Goal: Use online tool/utility: Utilize a website feature to perform a specific function

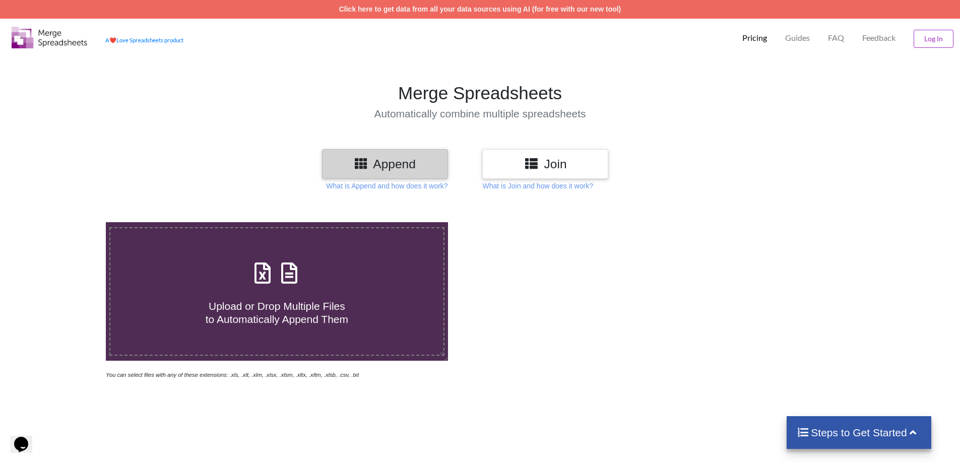
click at [366, 276] on div "Upload or Drop Multiple Files to Automatically Append Them" at bounding box center [276, 291] width 333 height 68
click at [69, 222] on input "Upload or Drop Multiple Files to Automatically Append Them" at bounding box center [69, 222] width 0 height 0
type input "C:\fakepath\CoverageRatioDetails (1).xlsx"
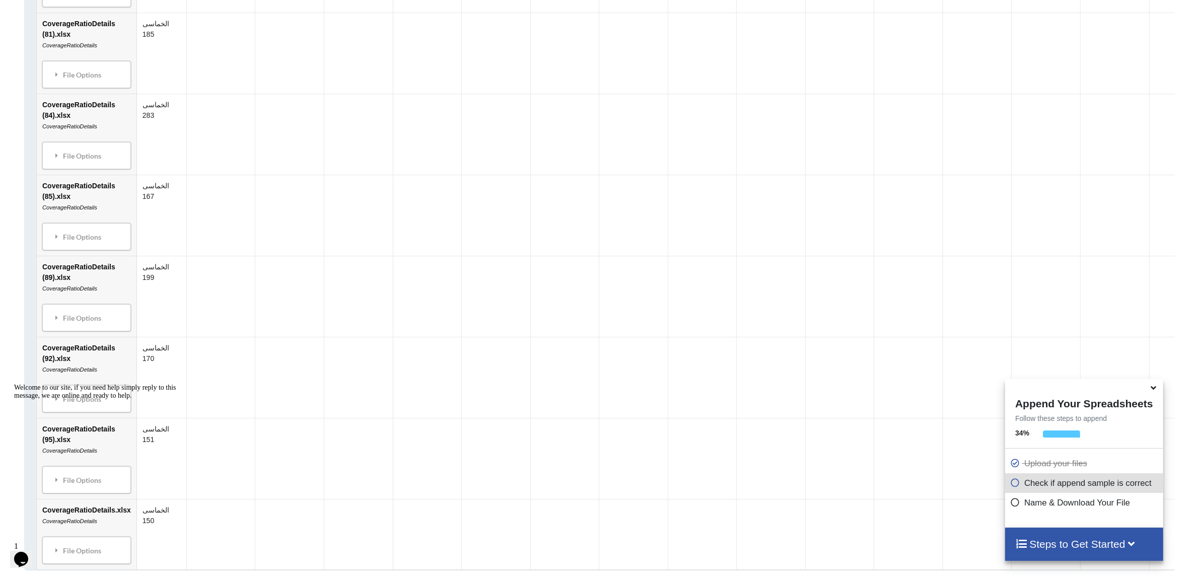
scroll to position [7099, 0]
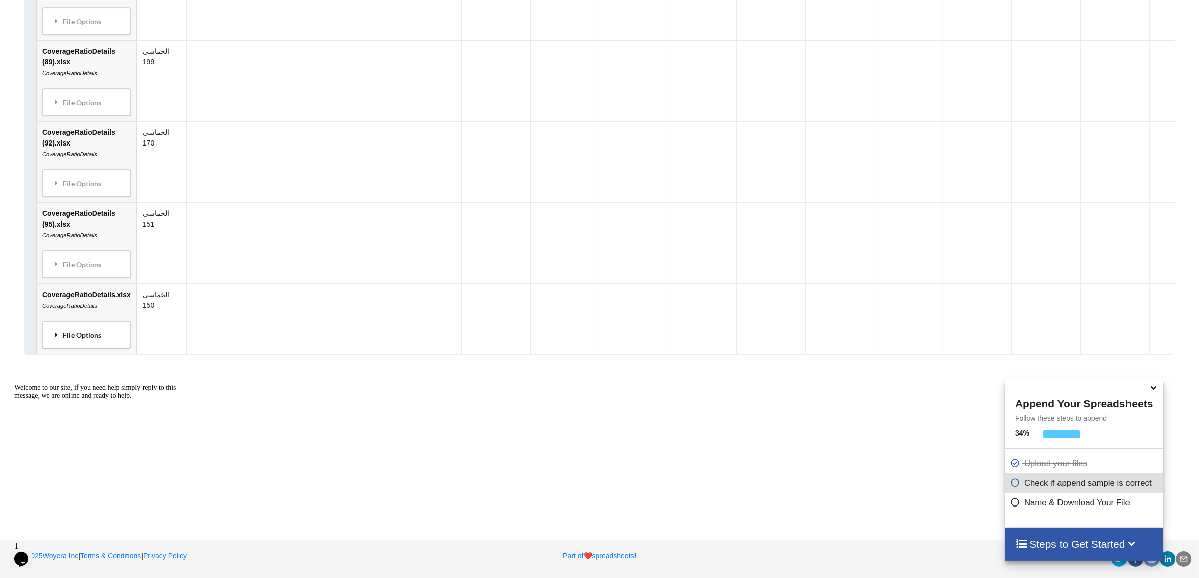
click at [94, 333] on div "File Options" at bounding box center [86, 335] width 83 height 21
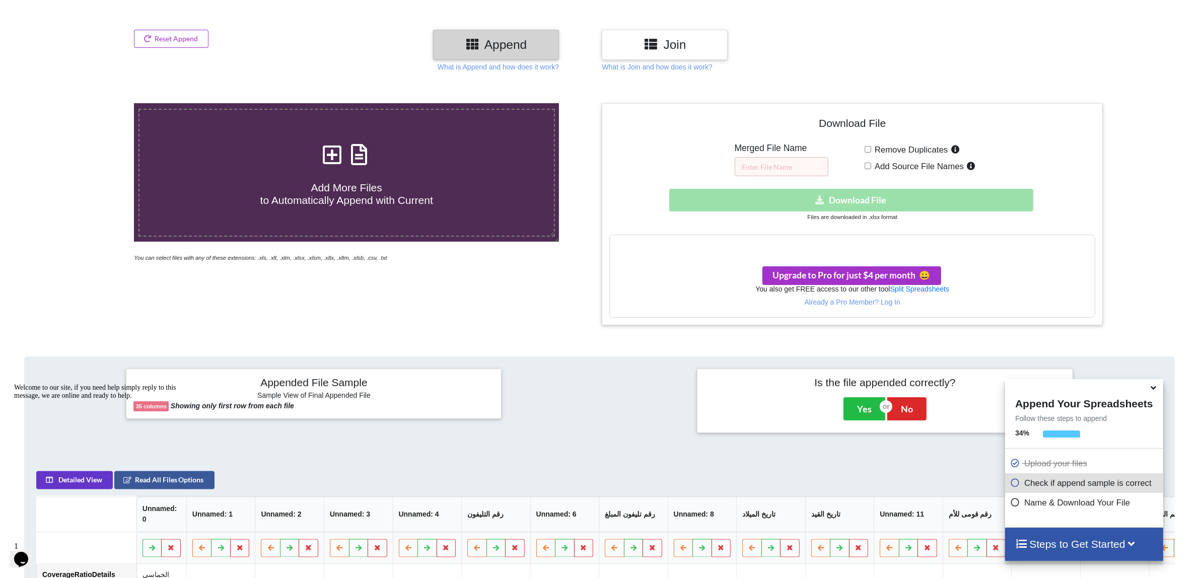
scroll to position [19, 0]
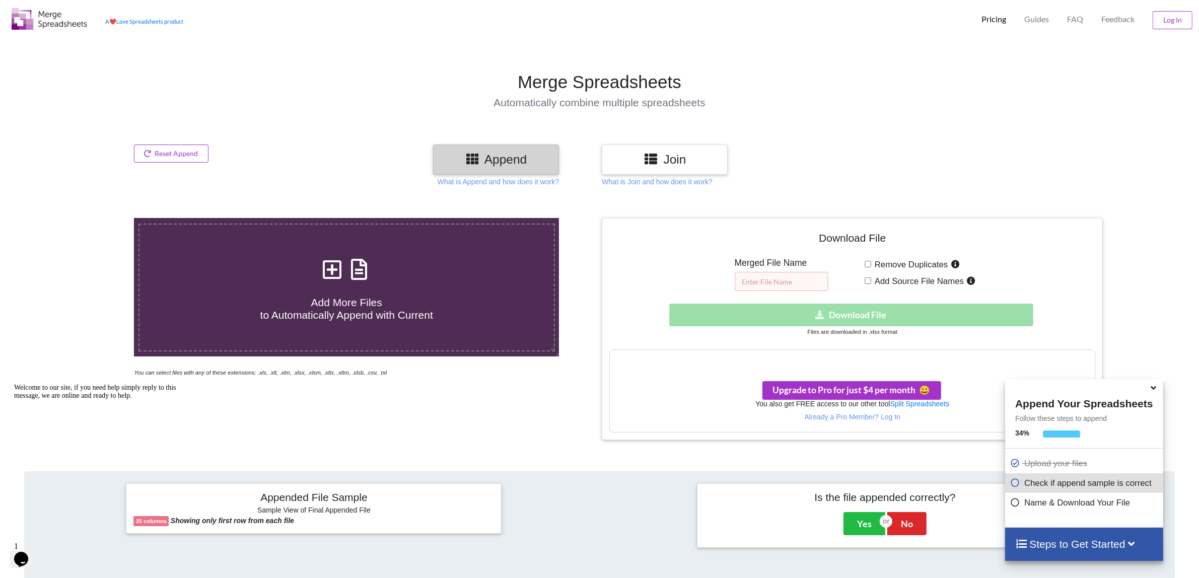
click at [781, 285] on input "text" at bounding box center [782, 281] width 94 height 19
drag, startPoint x: 1135, startPoint y: 208, endPoint x: 1104, endPoint y: 219, distance: 32.7
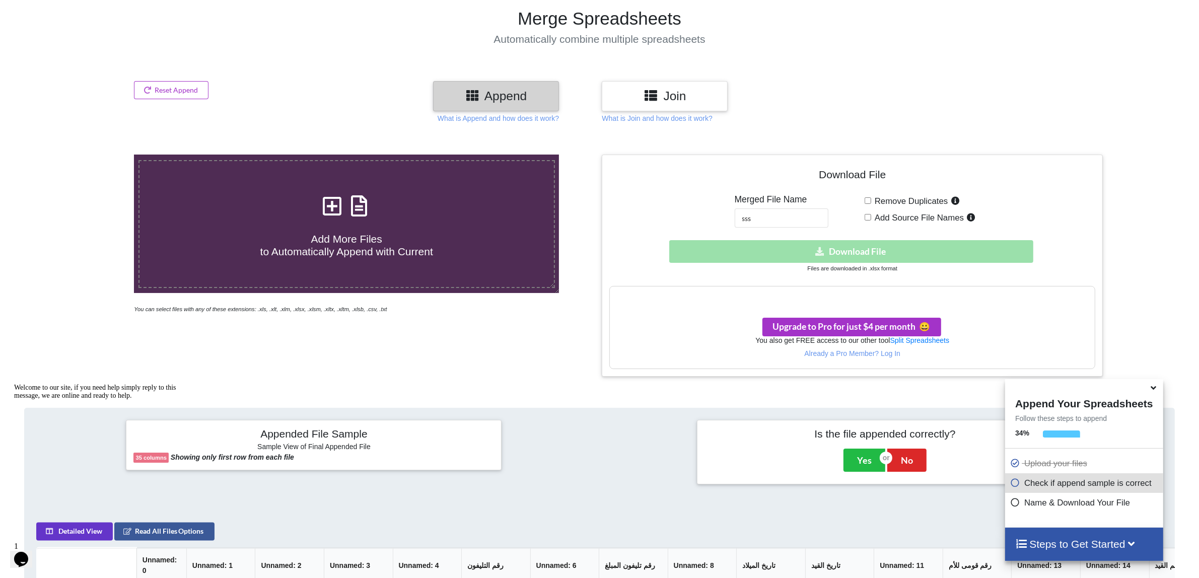
scroll to position [208, 0]
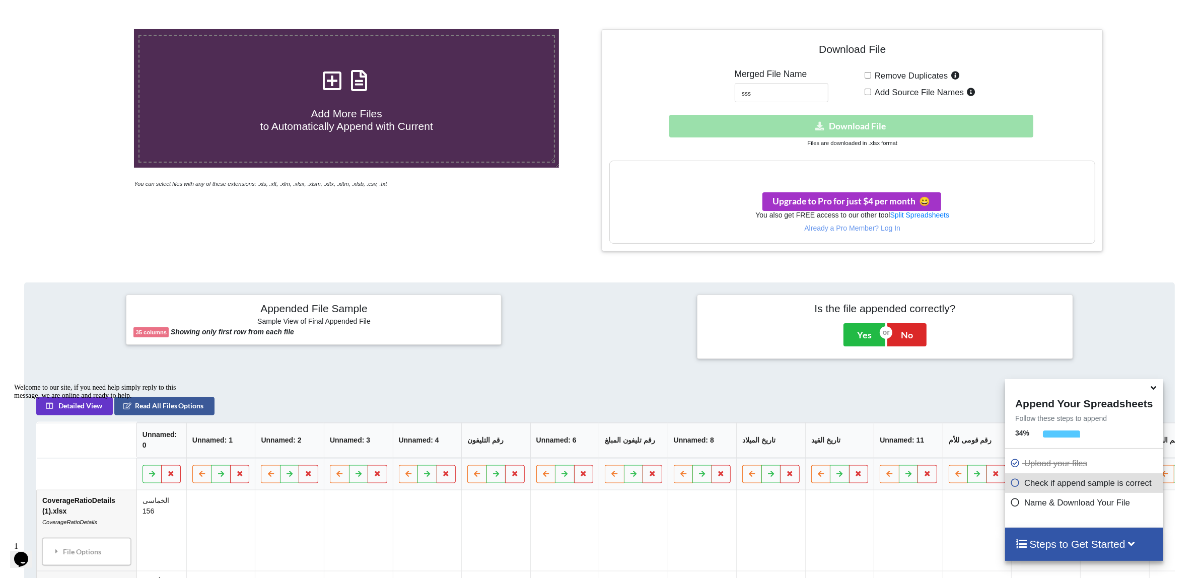
click at [865, 121] on div "Download hidden Download File" at bounding box center [853, 126] width 486 height 23
click at [774, 90] on input "sss" at bounding box center [782, 92] width 94 height 19
type input "sss.xg"
click at [812, 170] on h3 "Your files are more than 1 MB" at bounding box center [852, 171] width 485 height 11
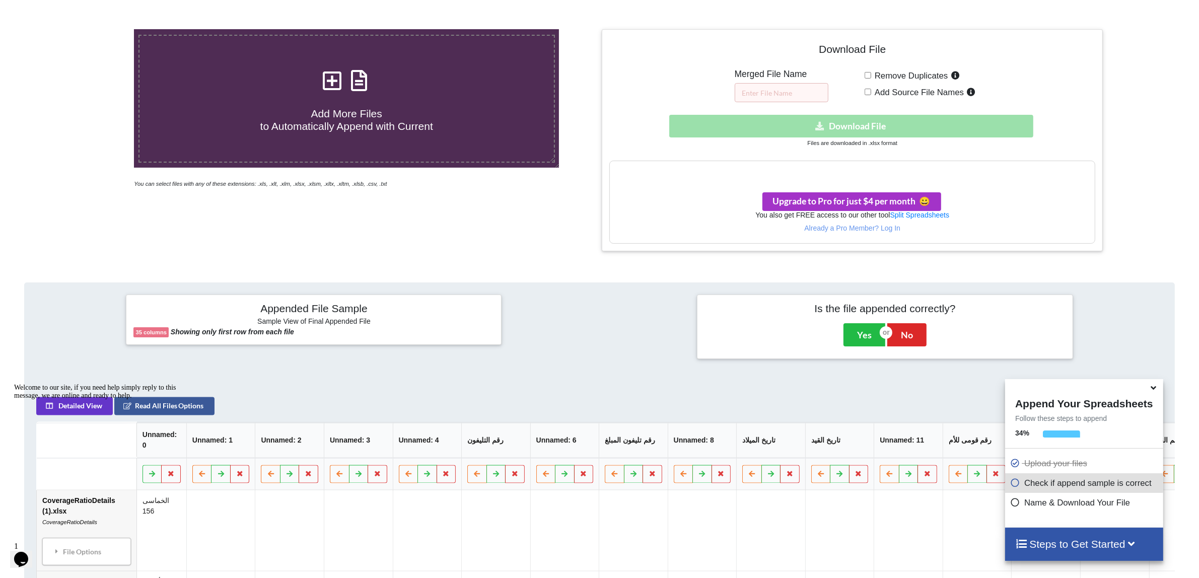
click at [782, 77] on h5 "Merged File Name" at bounding box center [782, 74] width 94 height 11
click at [192, 416] on button "Read All Files Options" at bounding box center [164, 406] width 100 height 18
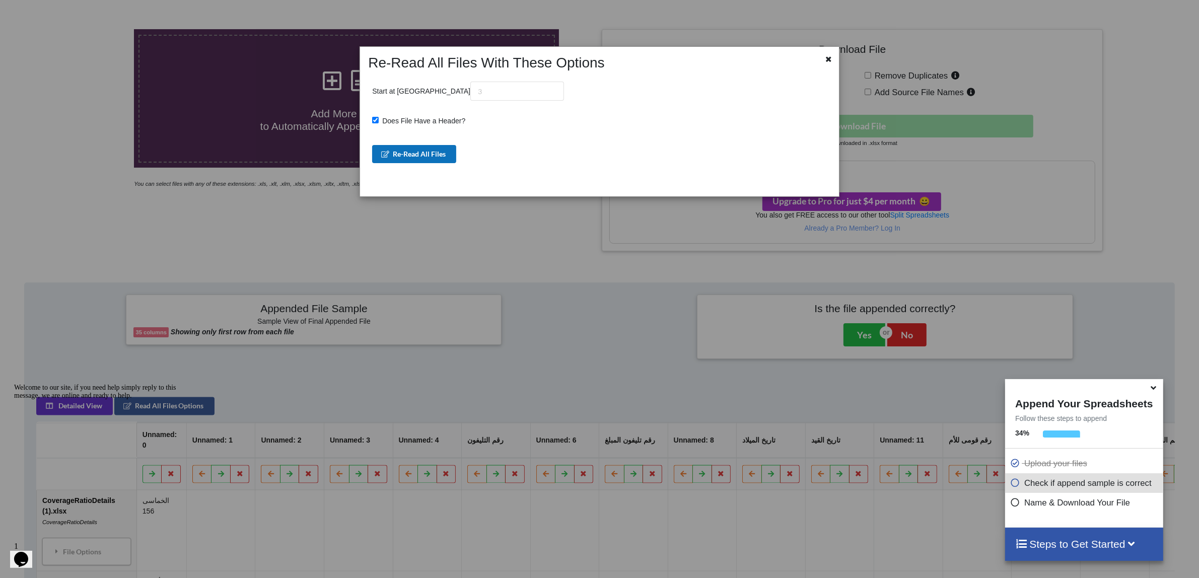
click at [437, 152] on button "Re-Read All Files" at bounding box center [414, 154] width 84 height 18
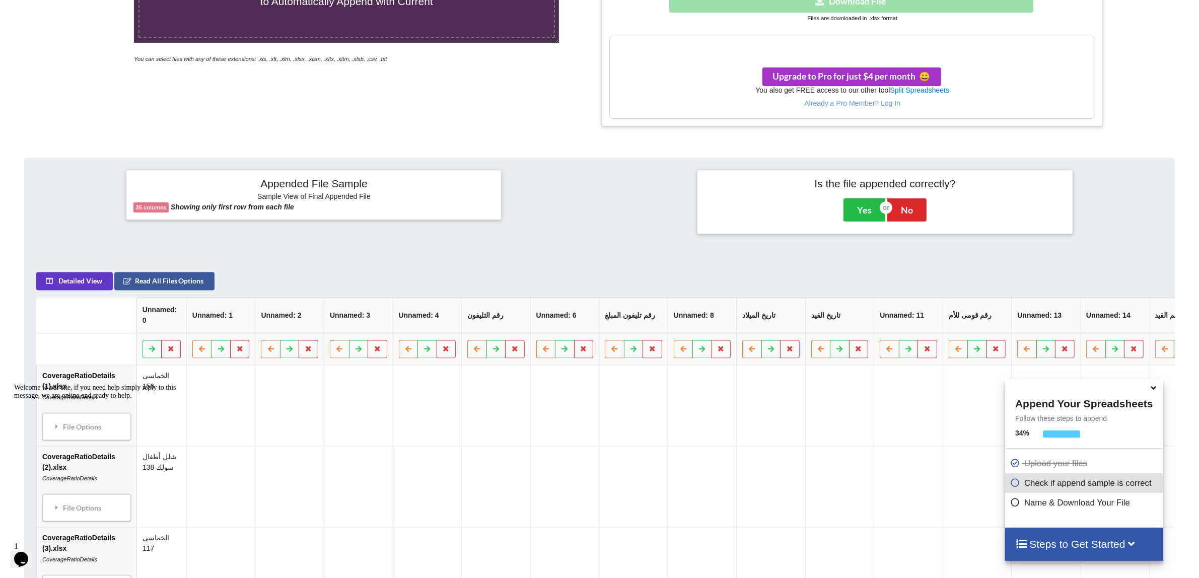
scroll to position [333, 0]
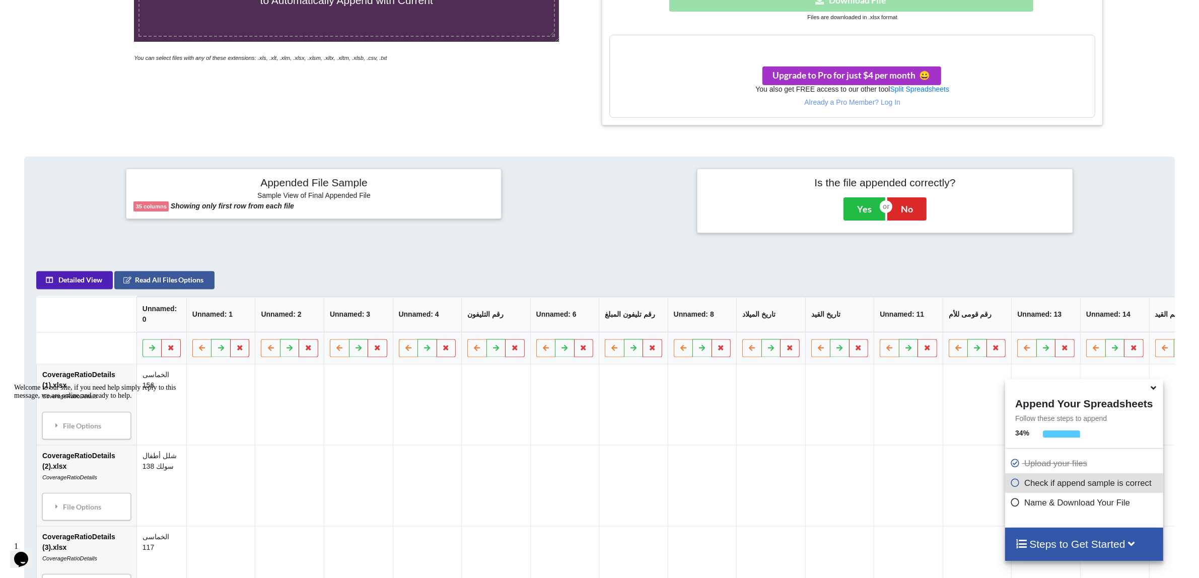
click at [62, 284] on button "Detailed View" at bounding box center [74, 281] width 77 height 18
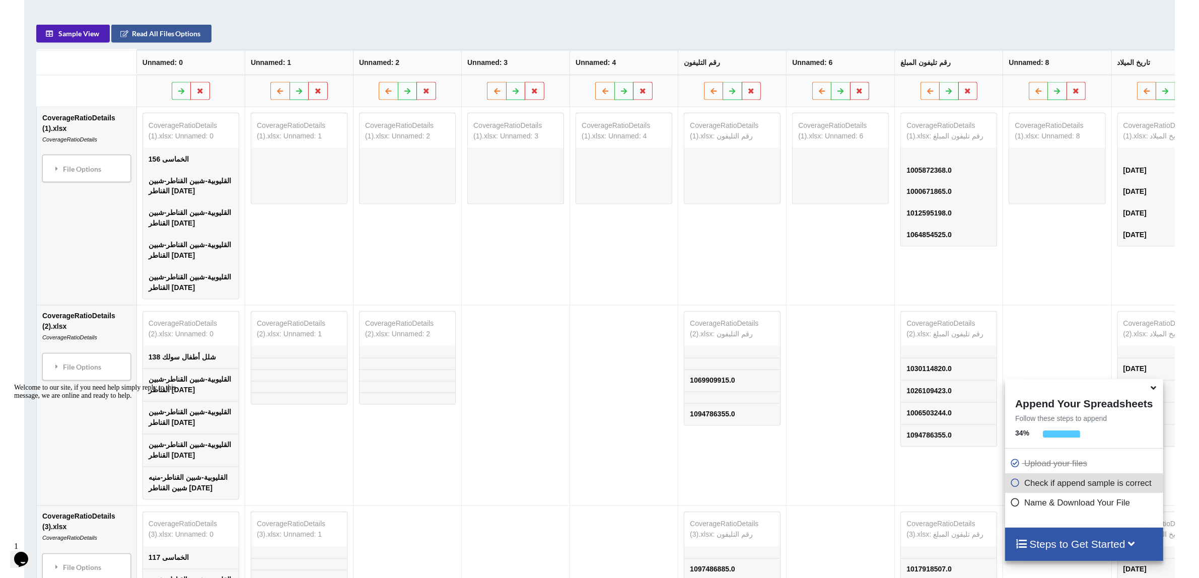
scroll to position [271, 0]
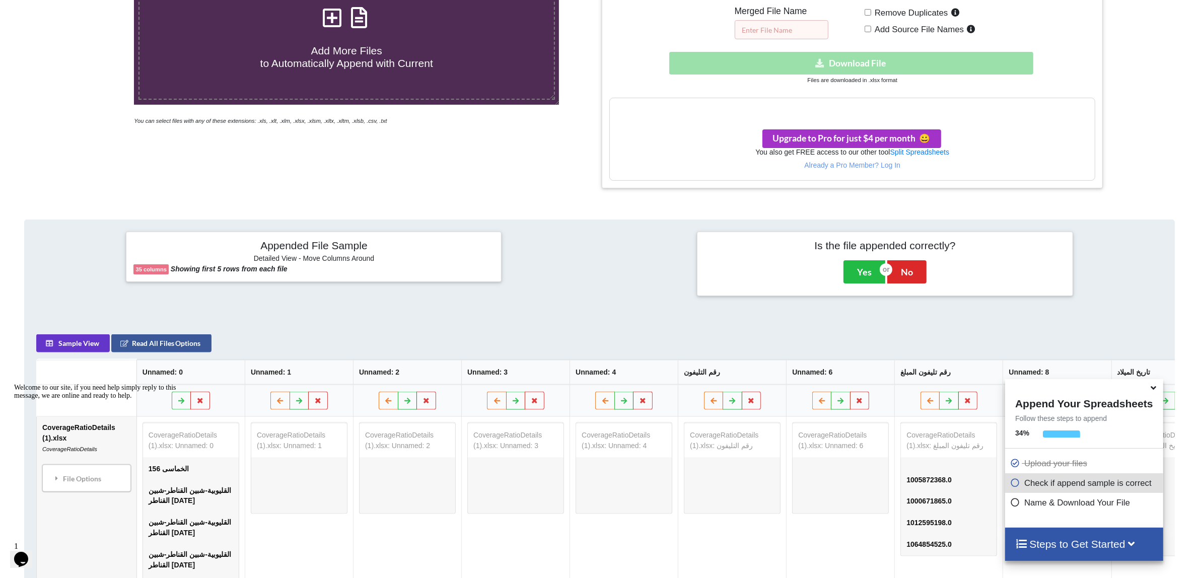
click at [803, 29] on input "text" at bounding box center [782, 29] width 94 height 19
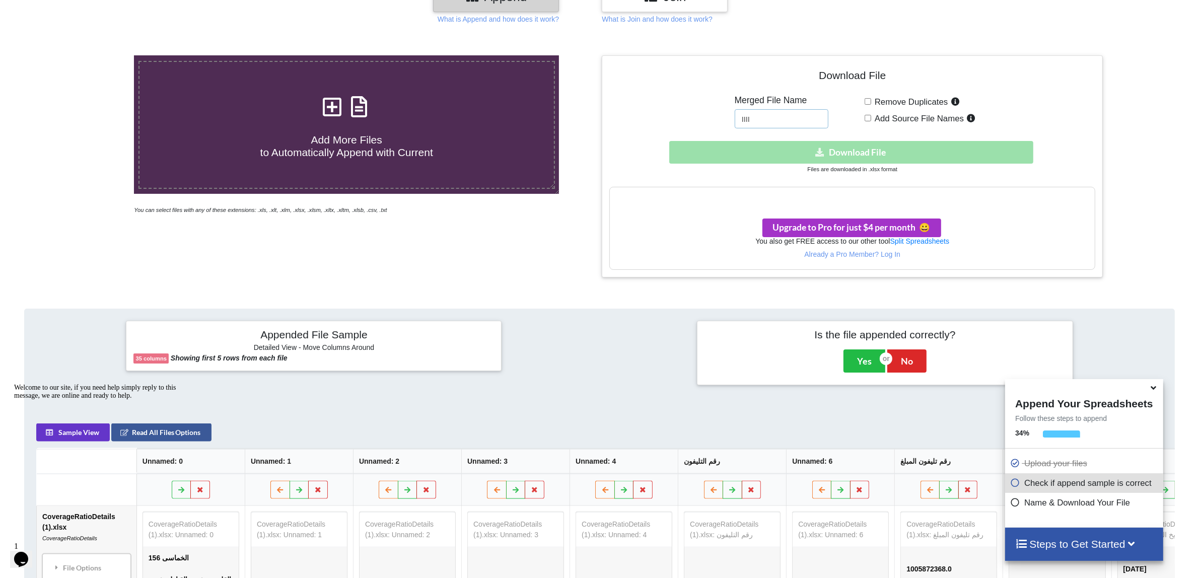
scroll to position [82, 0]
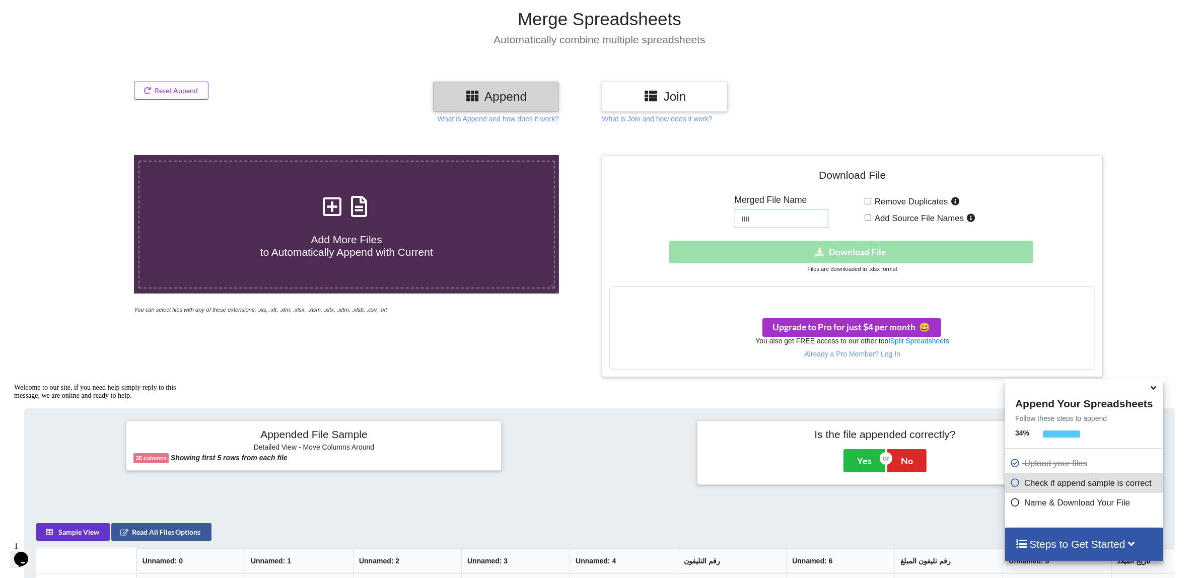
type input "llll"
click at [922, 220] on span "Add Source File Names" at bounding box center [917, 219] width 93 height 10
click at [871, 220] on input "Add Source File Names" at bounding box center [868, 218] width 7 height 7
checkbox input "true"
click at [850, 253] on div "Download hidden Download File" at bounding box center [853, 252] width 486 height 23
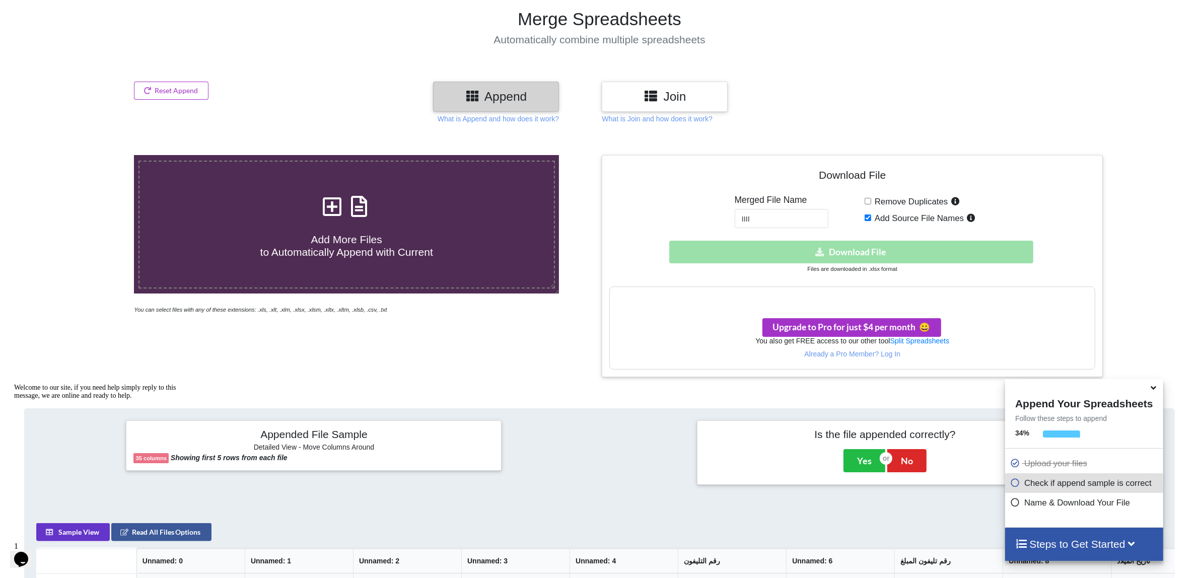
click at [856, 297] on h3 "Your files are more than 1 MB" at bounding box center [852, 297] width 485 height 11
